Goal: Transaction & Acquisition: Download file/media

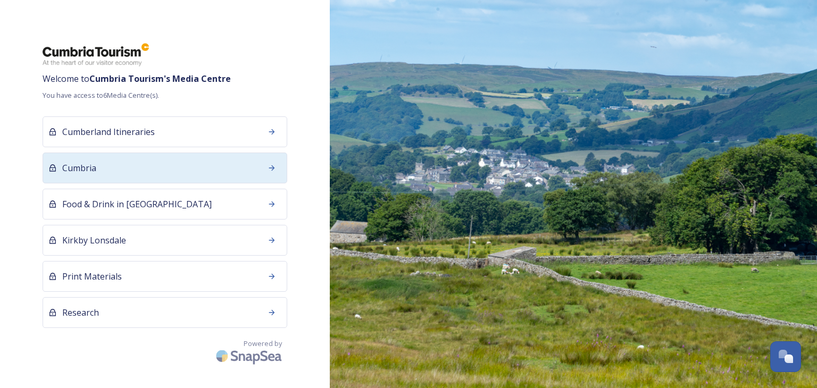
click at [125, 174] on div "Cumbria" at bounding box center [165, 168] width 245 height 31
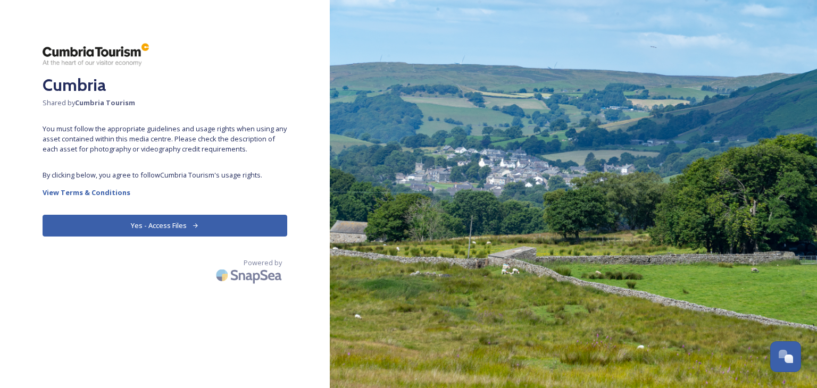
click at [139, 222] on button "Yes - Access Files" at bounding box center [165, 226] width 245 height 22
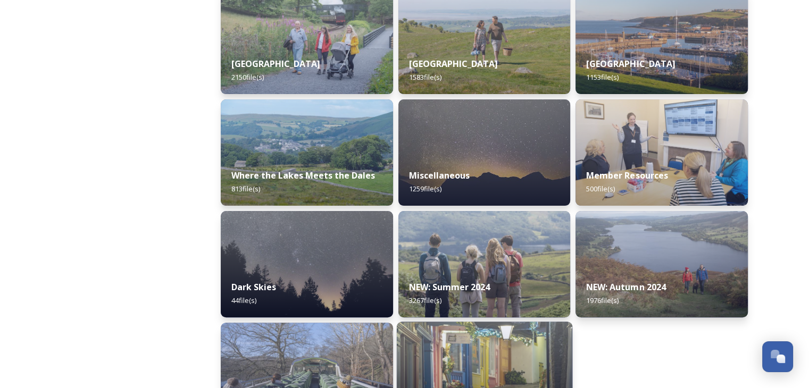
scroll to position [346, 0]
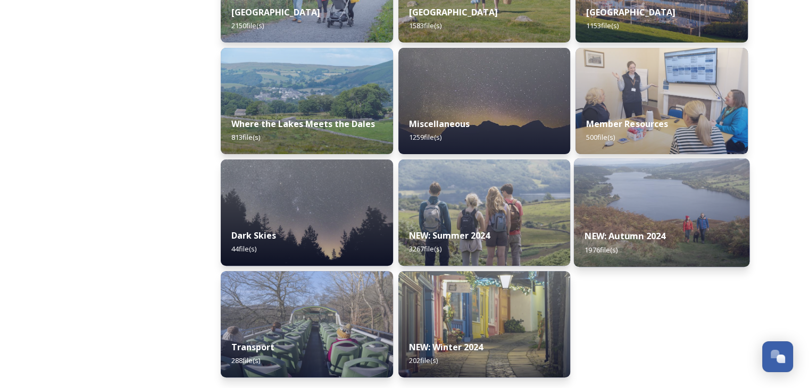
click at [613, 226] on div "NEW: Autumn 2024 1976 file(s)" at bounding box center [661, 243] width 175 height 48
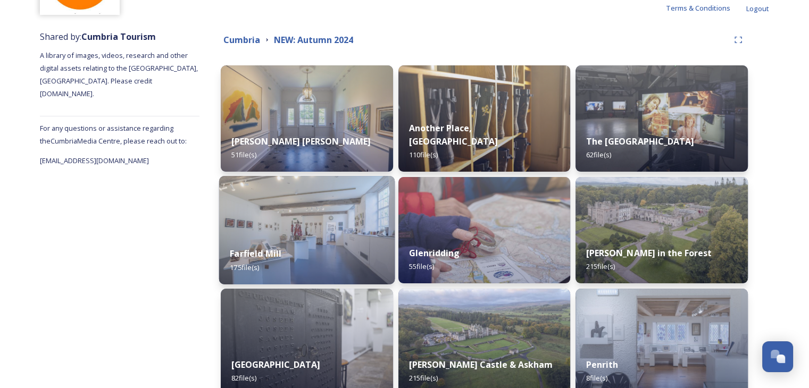
scroll to position [106, 0]
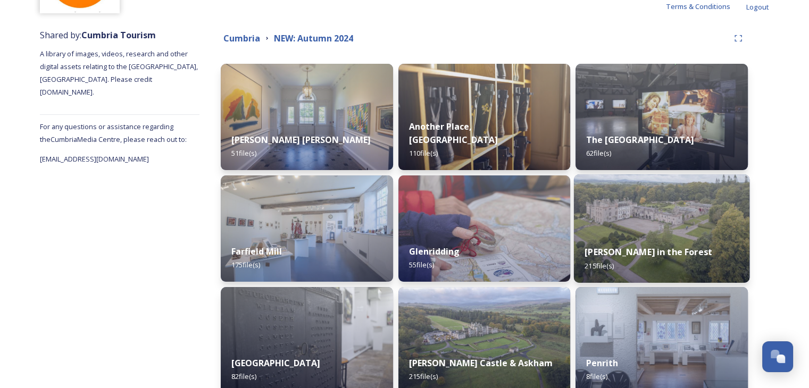
click at [636, 240] on div "[PERSON_NAME] in the Forest 215 file(s)" at bounding box center [661, 258] width 175 height 48
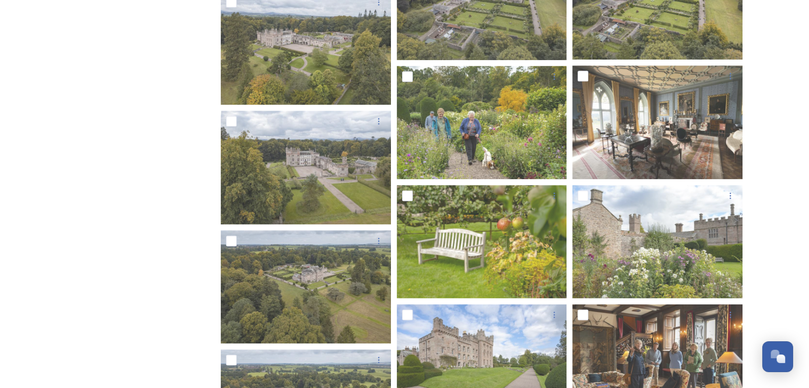
scroll to position [1329, 0]
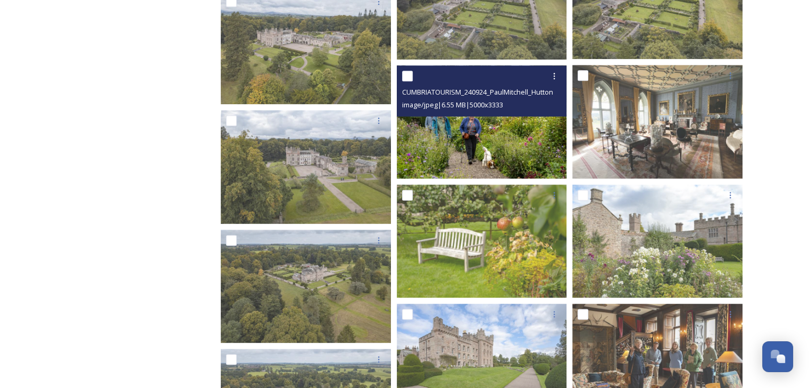
click at [436, 131] on img at bounding box center [482, 121] width 170 height 113
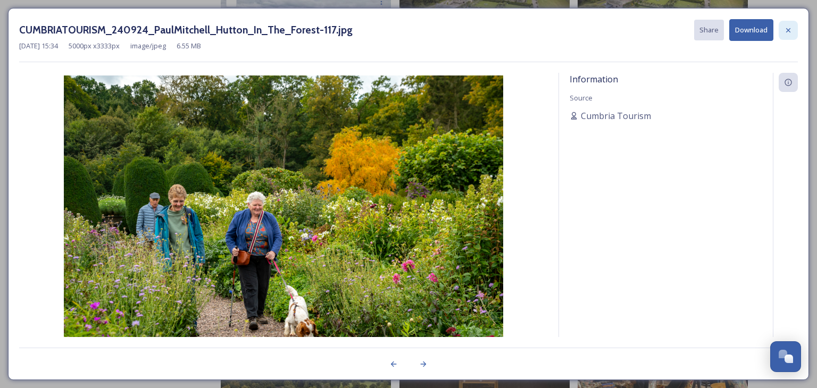
click at [785, 33] on icon at bounding box center [788, 30] width 9 height 9
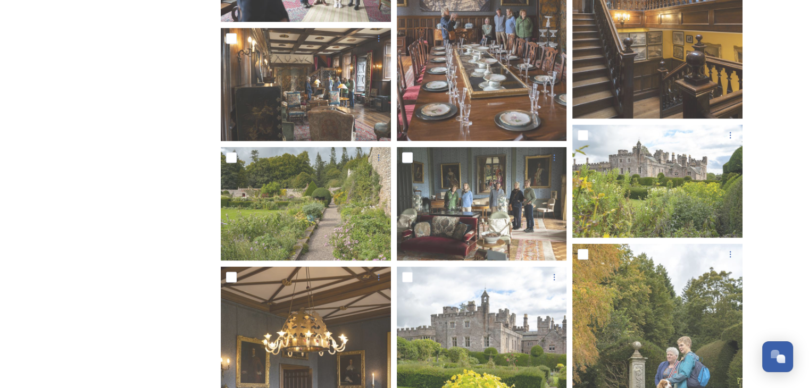
scroll to position [2233, 0]
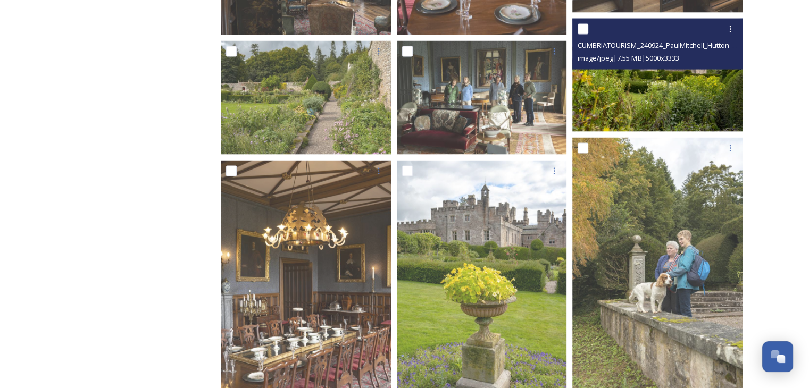
click at [624, 88] on img at bounding box center [657, 75] width 170 height 113
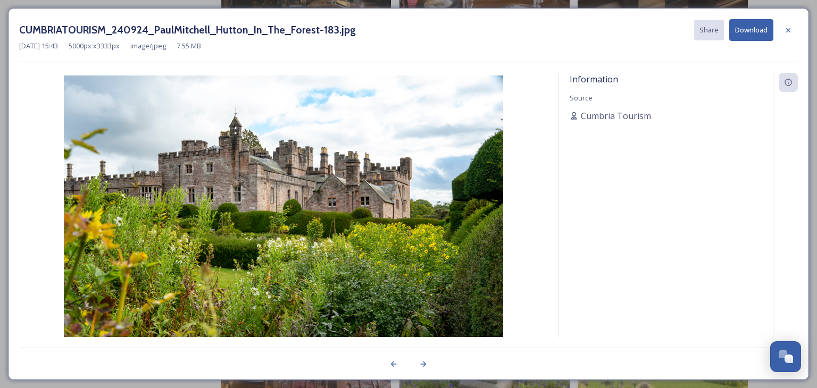
click at [283, 192] on img at bounding box center [283, 222] width 529 height 292
click at [792, 32] on div at bounding box center [787, 30] width 19 height 19
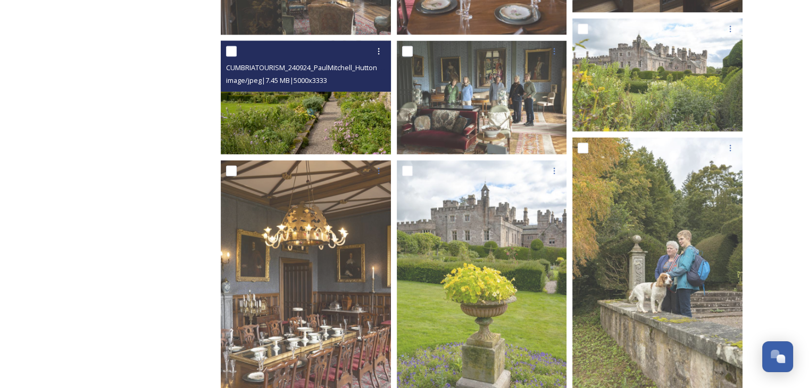
click at [297, 120] on img at bounding box center [306, 97] width 170 height 113
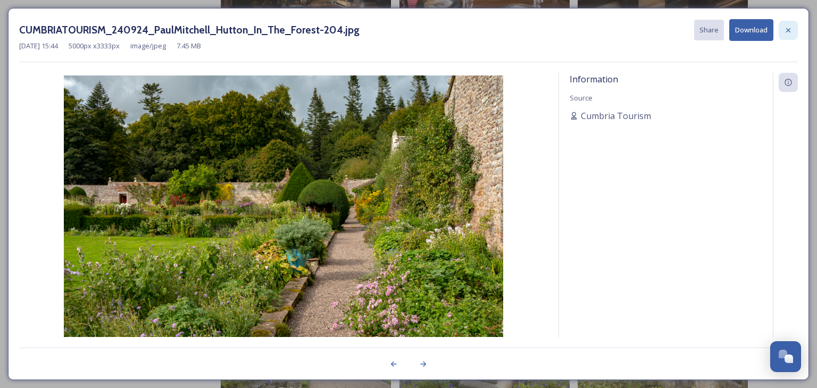
click at [786, 31] on icon at bounding box center [788, 30] width 4 height 4
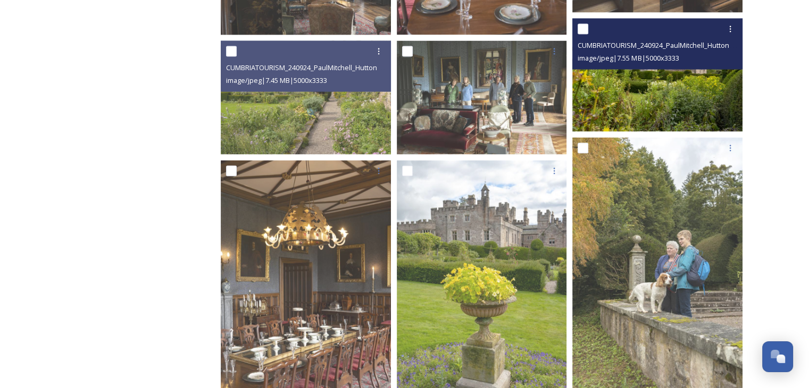
click at [664, 90] on img at bounding box center [657, 75] width 170 height 113
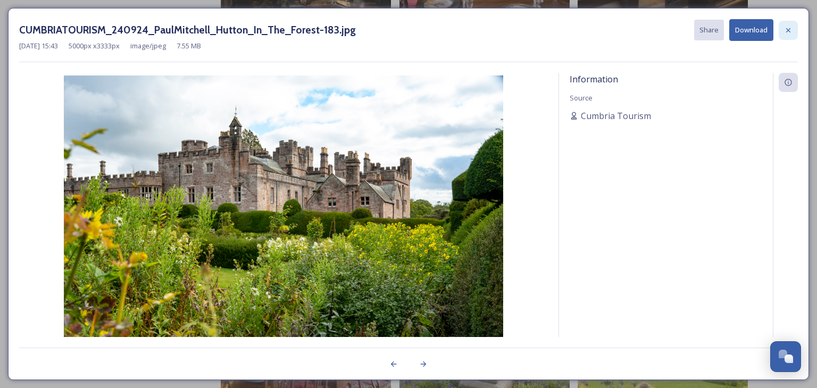
click at [785, 31] on icon at bounding box center [788, 30] width 9 height 9
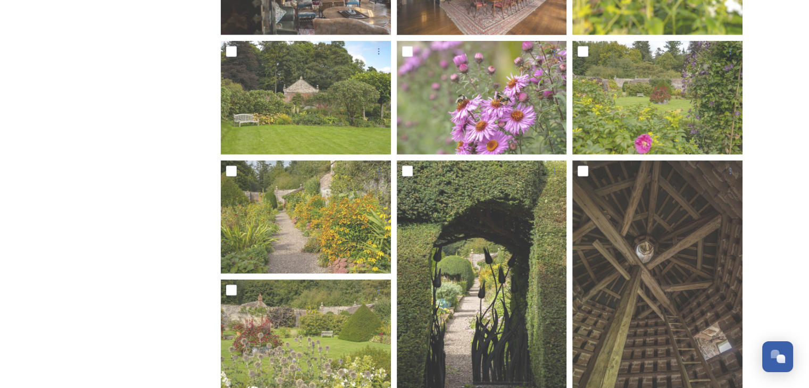
scroll to position [2871, 0]
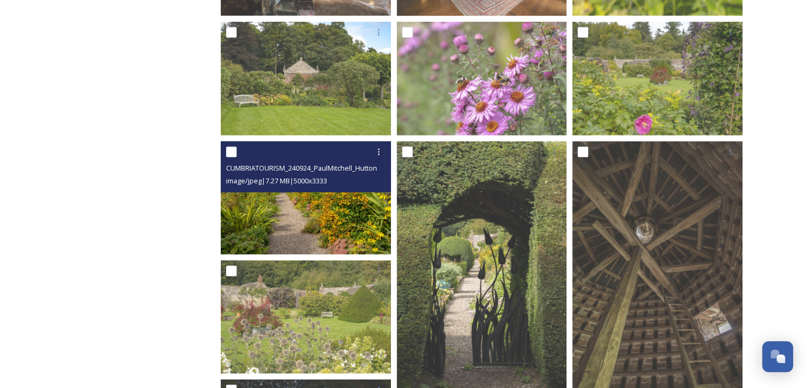
click at [301, 224] on img at bounding box center [306, 197] width 170 height 113
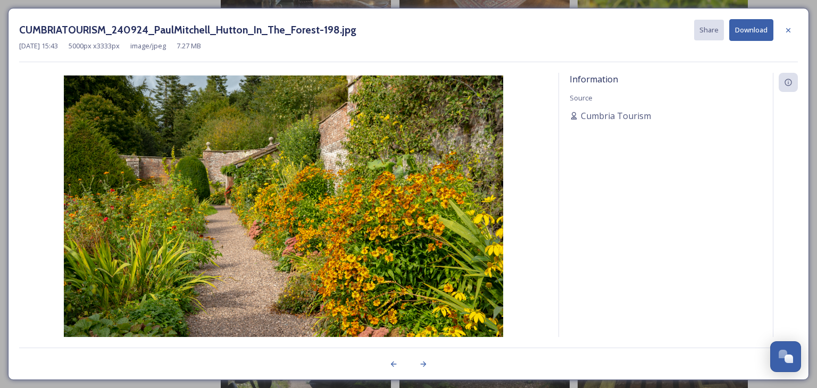
click at [742, 33] on button "Download" at bounding box center [751, 30] width 44 height 22
click at [755, 37] on button "Download" at bounding box center [751, 30] width 44 height 22
click at [784, 31] on icon at bounding box center [788, 30] width 9 height 9
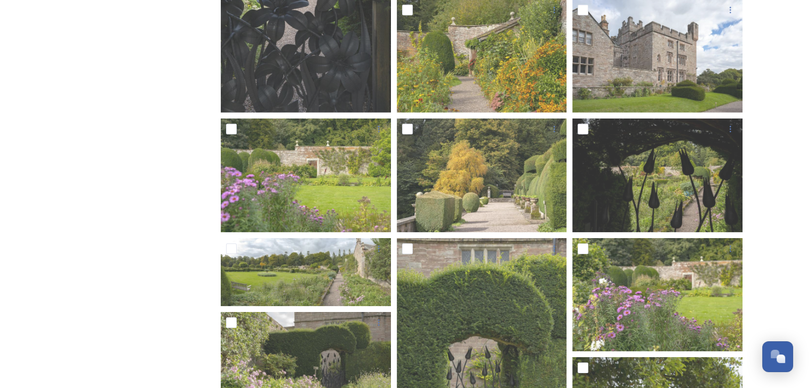
scroll to position [3297, 0]
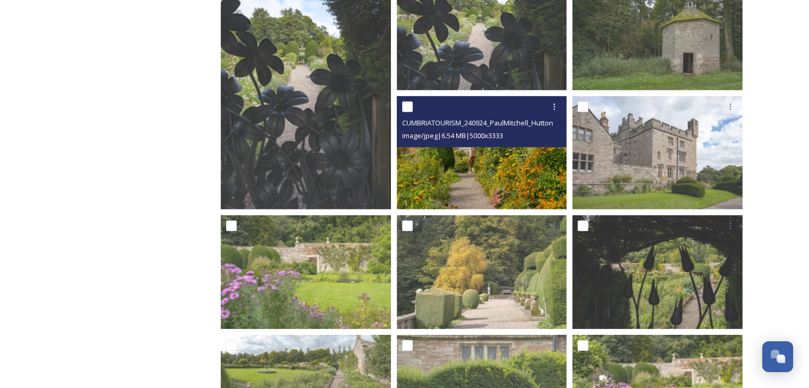
click at [522, 190] on img at bounding box center [482, 152] width 170 height 113
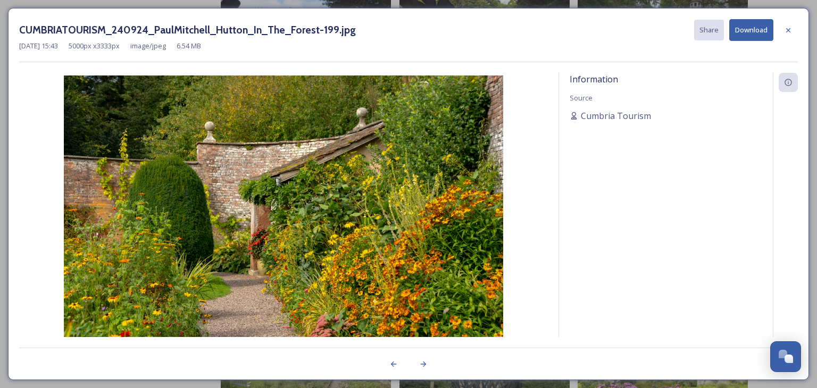
click at [747, 39] on button "Download" at bounding box center [751, 30] width 44 height 22
click at [751, 30] on button "Download" at bounding box center [751, 30] width 44 height 22
click at [789, 28] on icon at bounding box center [788, 30] width 4 height 4
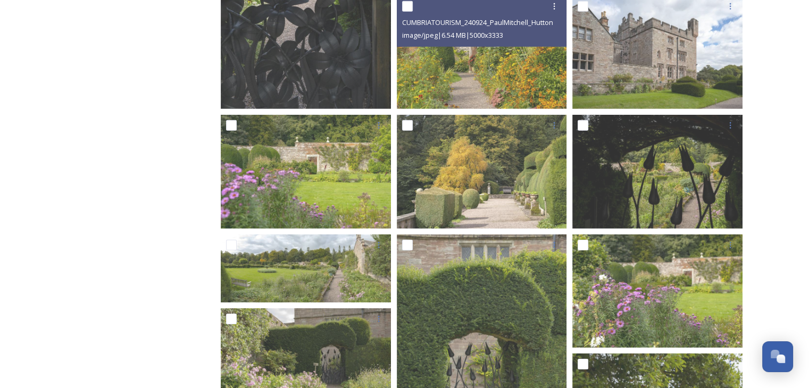
scroll to position [3403, 0]
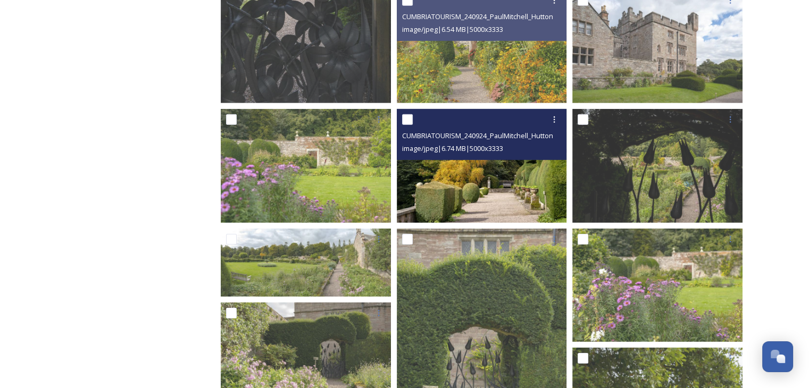
click at [483, 211] on img at bounding box center [482, 165] width 170 height 113
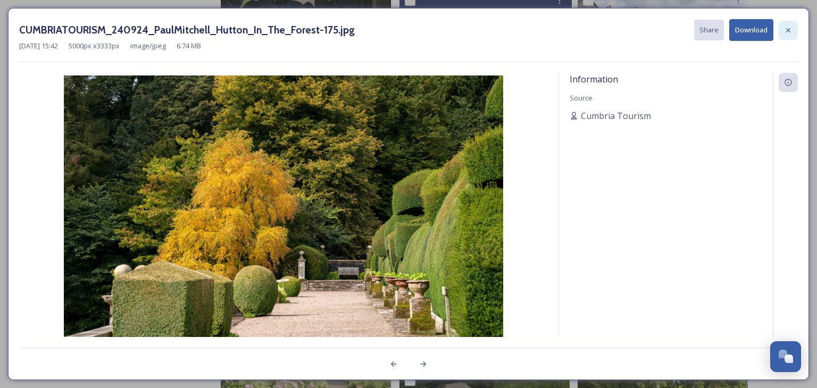
click at [796, 30] on div at bounding box center [787, 30] width 19 height 19
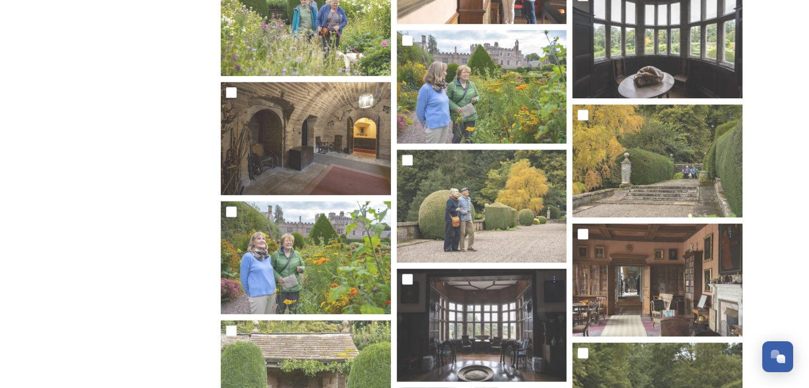
scroll to position [5423, 0]
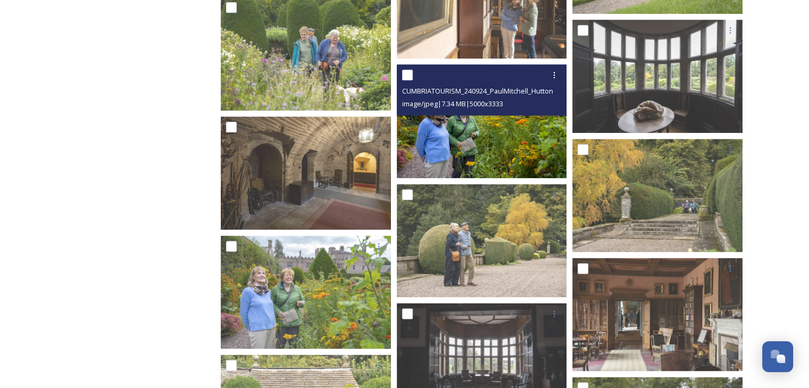
click at [515, 147] on img at bounding box center [482, 120] width 170 height 113
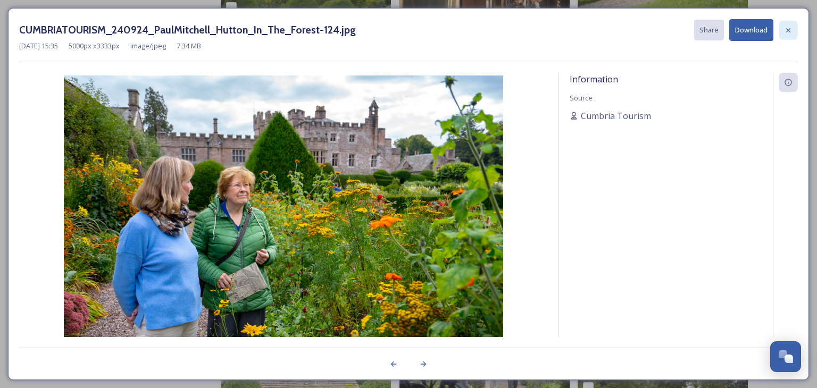
click at [790, 29] on icon at bounding box center [788, 30] width 9 height 9
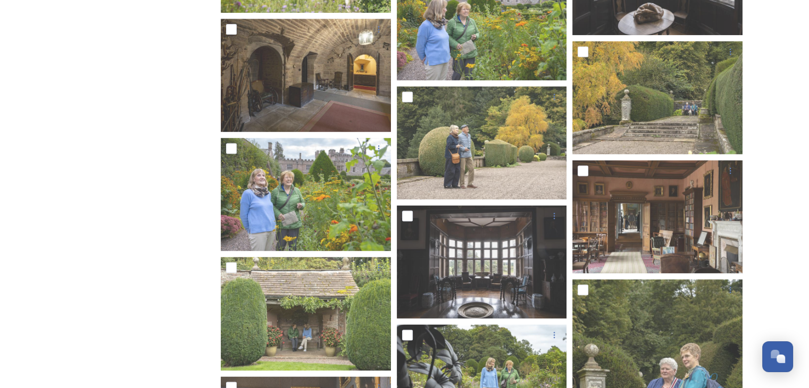
scroll to position [5583, 0]
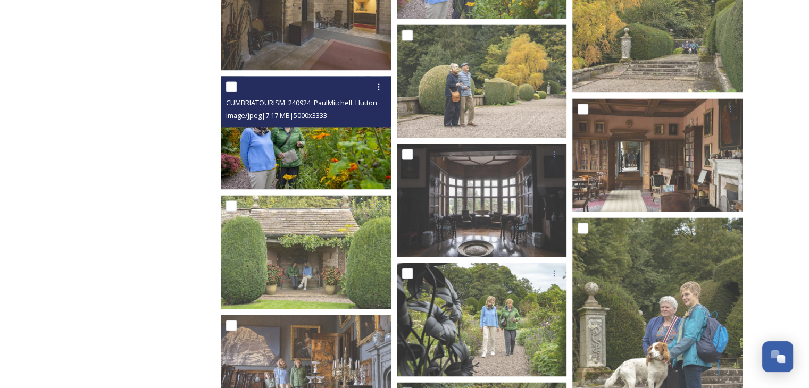
click at [281, 144] on img at bounding box center [306, 132] width 170 height 113
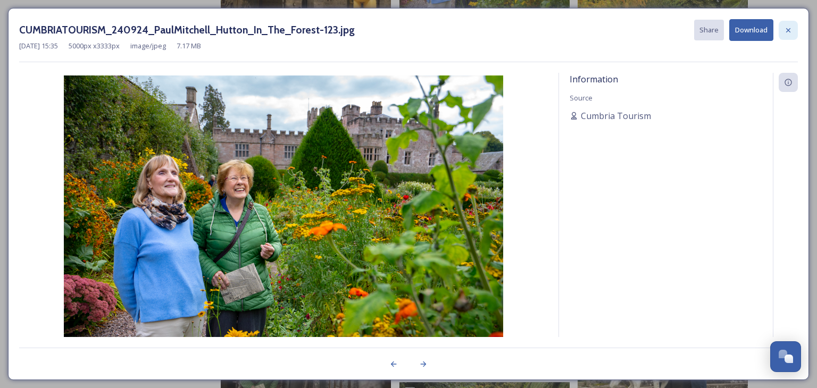
click at [785, 32] on icon at bounding box center [788, 30] width 9 height 9
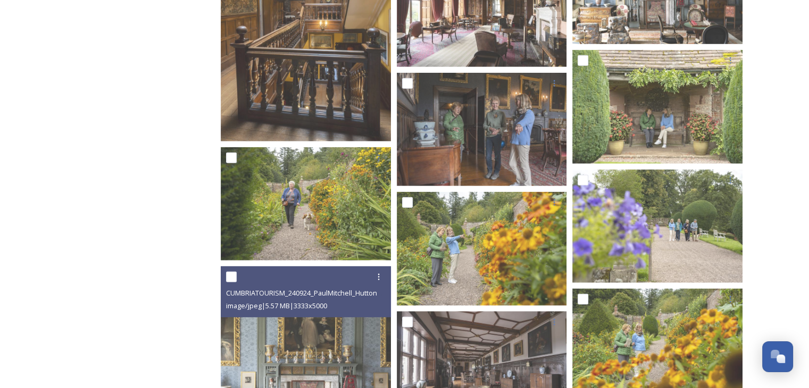
scroll to position [7186, 0]
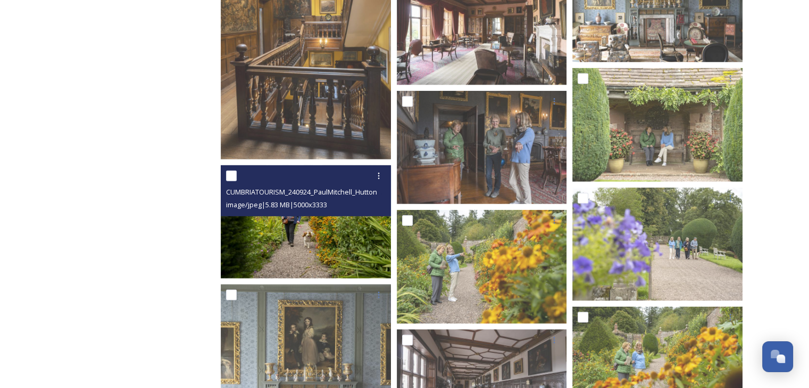
click at [320, 260] on img at bounding box center [306, 221] width 170 height 113
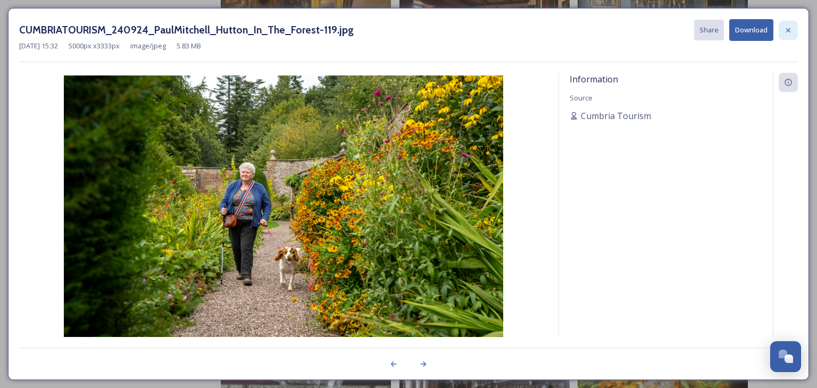
click at [787, 33] on icon at bounding box center [788, 30] width 9 height 9
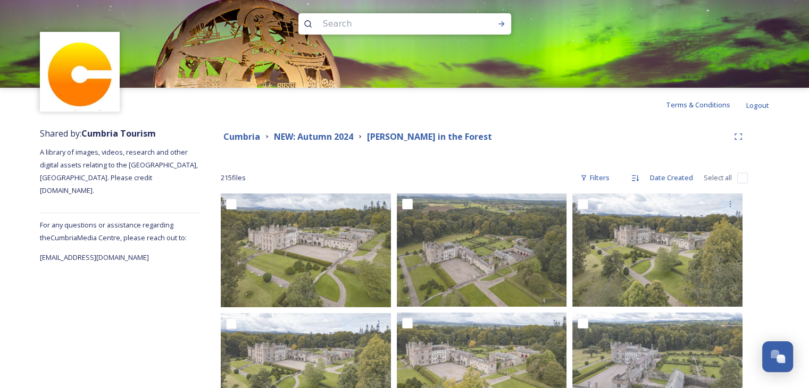
scroll to position [0, 0]
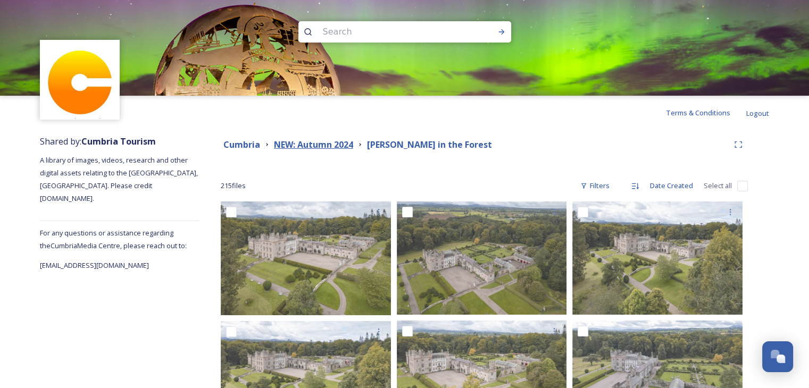
click at [308, 147] on strong "NEW: Autumn 2024" at bounding box center [313, 145] width 79 height 12
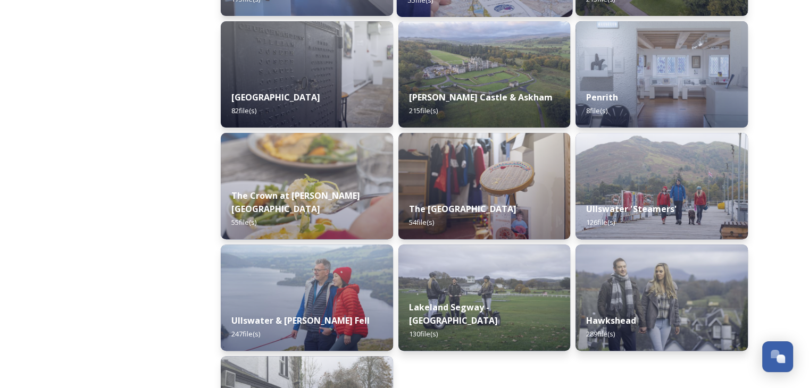
scroll to position [479, 0]
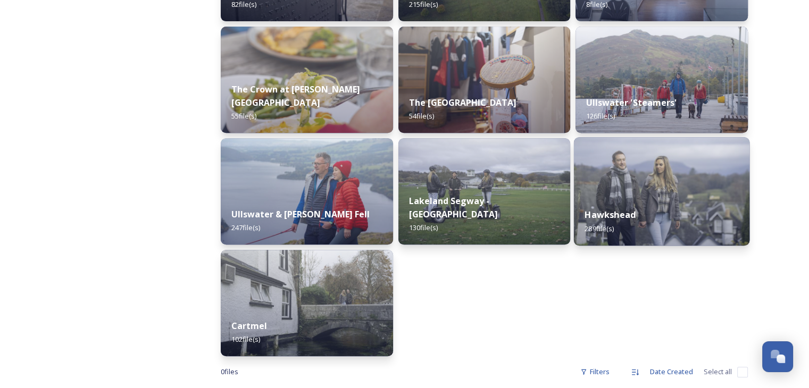
click at [716, 167] on img at bounding box center [661, 191] width 175 height 108
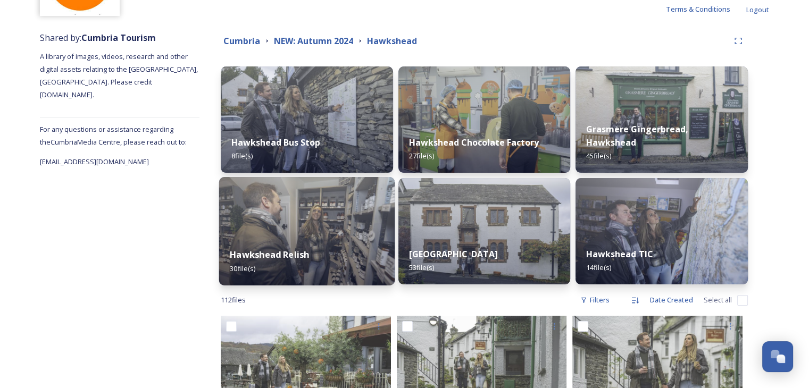
scroll to position [106, 0]
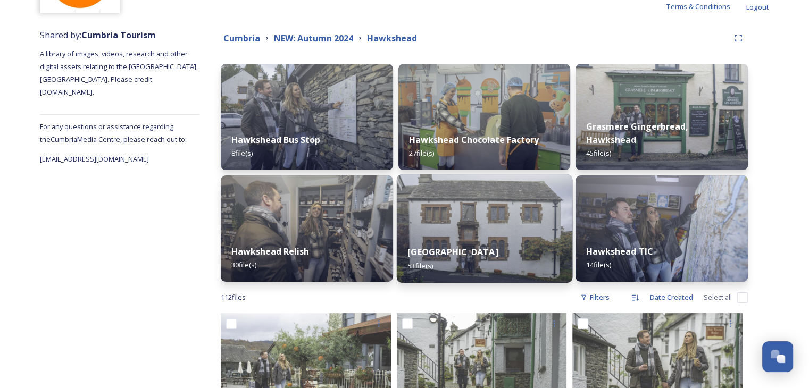
click at [462, 246] on div "[GEOGRAPHIC_DATA] 53 file(s)" at bounding box center [483, 258] width 175 height 48
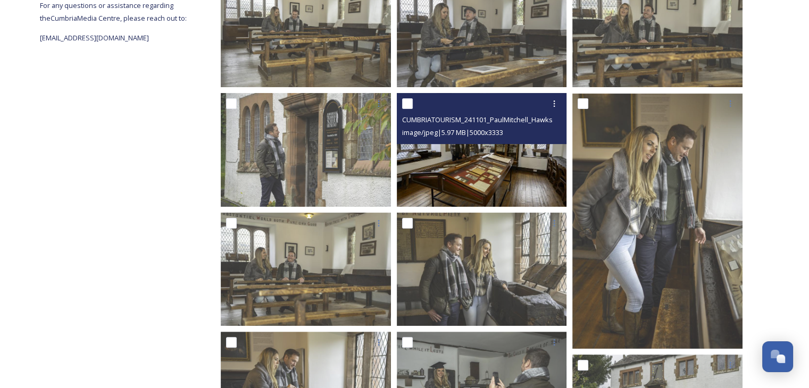
scroll to position [68, 0]
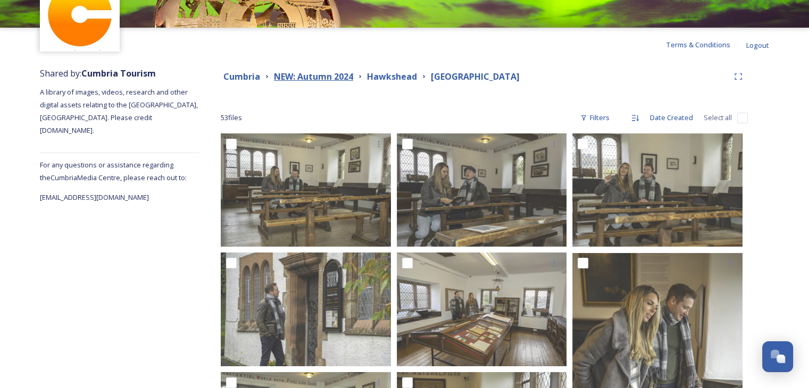
click at [302, 77] on strong "NEW: Autumn 2024" at bounding box center [313, 77] width 79 height 12
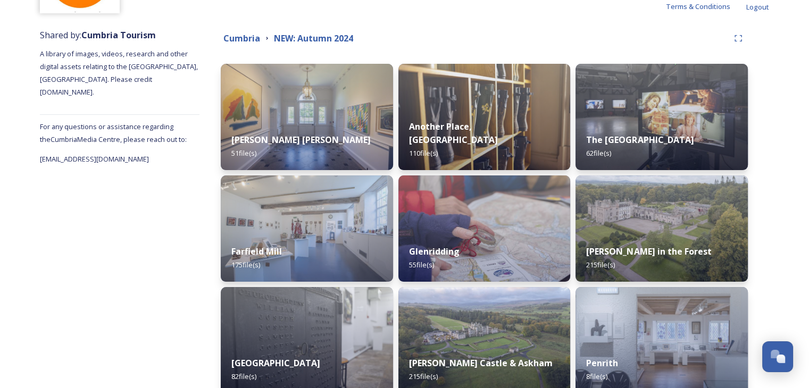
scroll to position [160, 0]
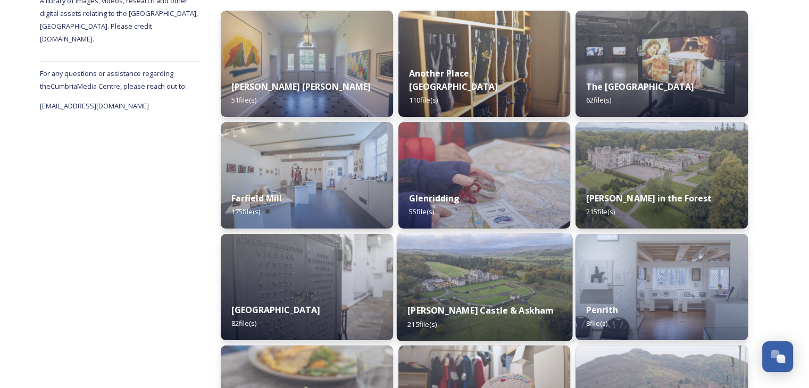
click at [474, 279] on img at bounding box center [483, 287] width 175 height 108
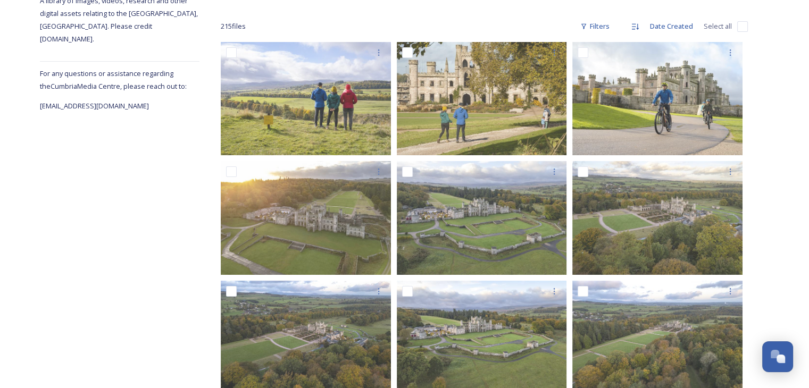
scroll to position [53, 0]
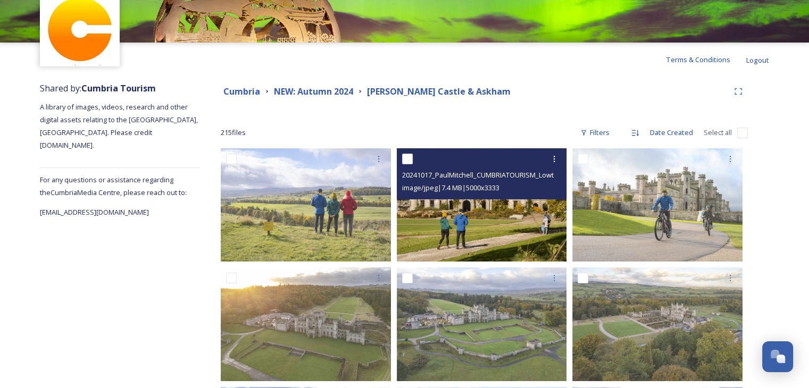
click at [463, 239] on img at bounding box center [482, 204] width 170 height 113
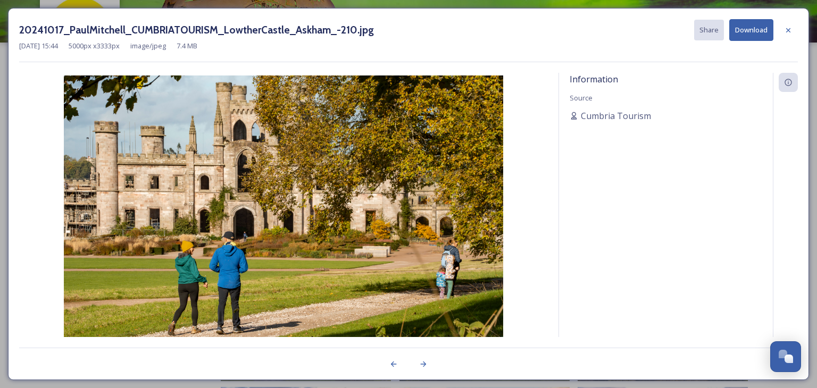
click at [745, 29] on button "Download" at bounding box center [751, 30] width 44 height 22
click at [572, 303] on div "Information Source [PERSON_NAME]" at bounding box center [666, 219] width 214 height 292
click at [789, 30] on icon at bounding box center [788, 30] width 9 height 9
